Goal: Task Accomplishment & Management: Use online tool/utility

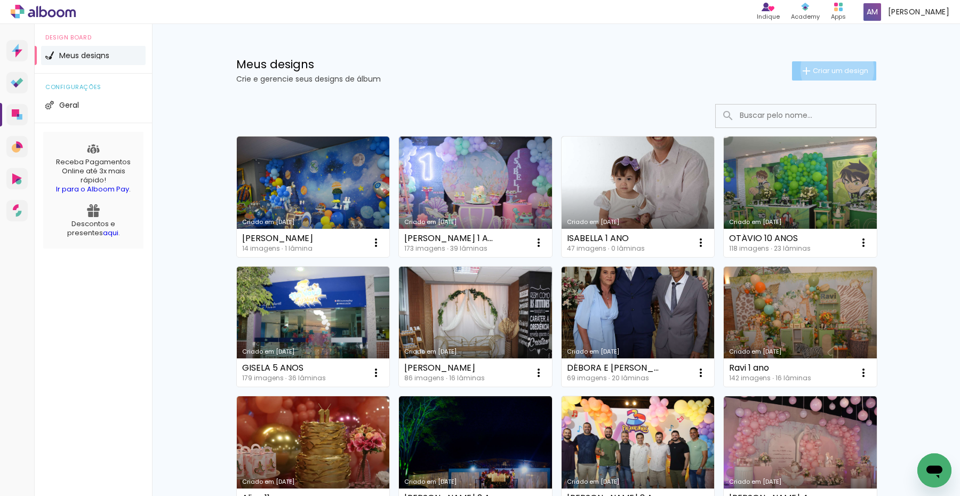
click at [830, 69] on span "Criar um design" at bounding box center [840, 70] width 55 height 7
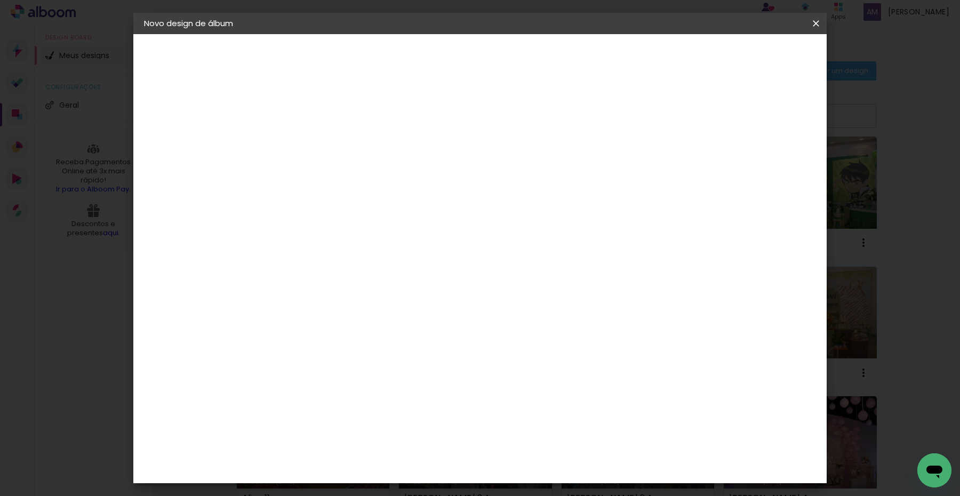
click at [318, 147] on input at bounding box center [318, 143] width 0 height 17
type input "[PERSON_NAME]"
type paper-input "[PERSON_NAME]"
click at [0, 0] on slot "Avançar" at bounding box center [0, 0] width 0 height 0
click at [358, 304] on div "Álbum&Cia" at bounding box center [334, 306] width 47 height 9
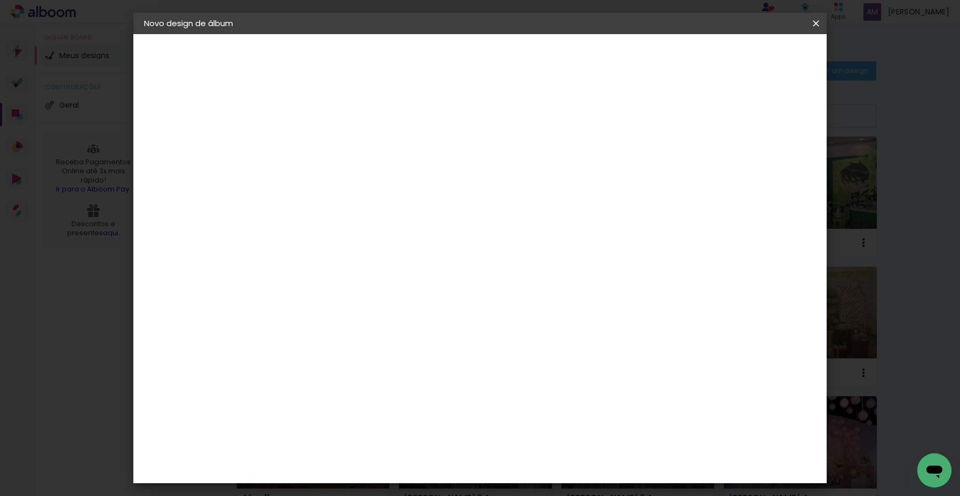
click at [0, 0] on slot "Avançar" at bounding box center [0, 0] width 0 height 0
click at [430, 301] on span "20 × 30 cm" at bounding box center [409, 312] width 39 height 22
click at [0, 0] on slot "Avançar" at bounding box center [0, 0] width 0 height 0
click at [747, 57] on span "Iniciar design" at bounding box center [722, 56] width 49 height 7
